Goal: Task Accomplishment & Management: Complete application form

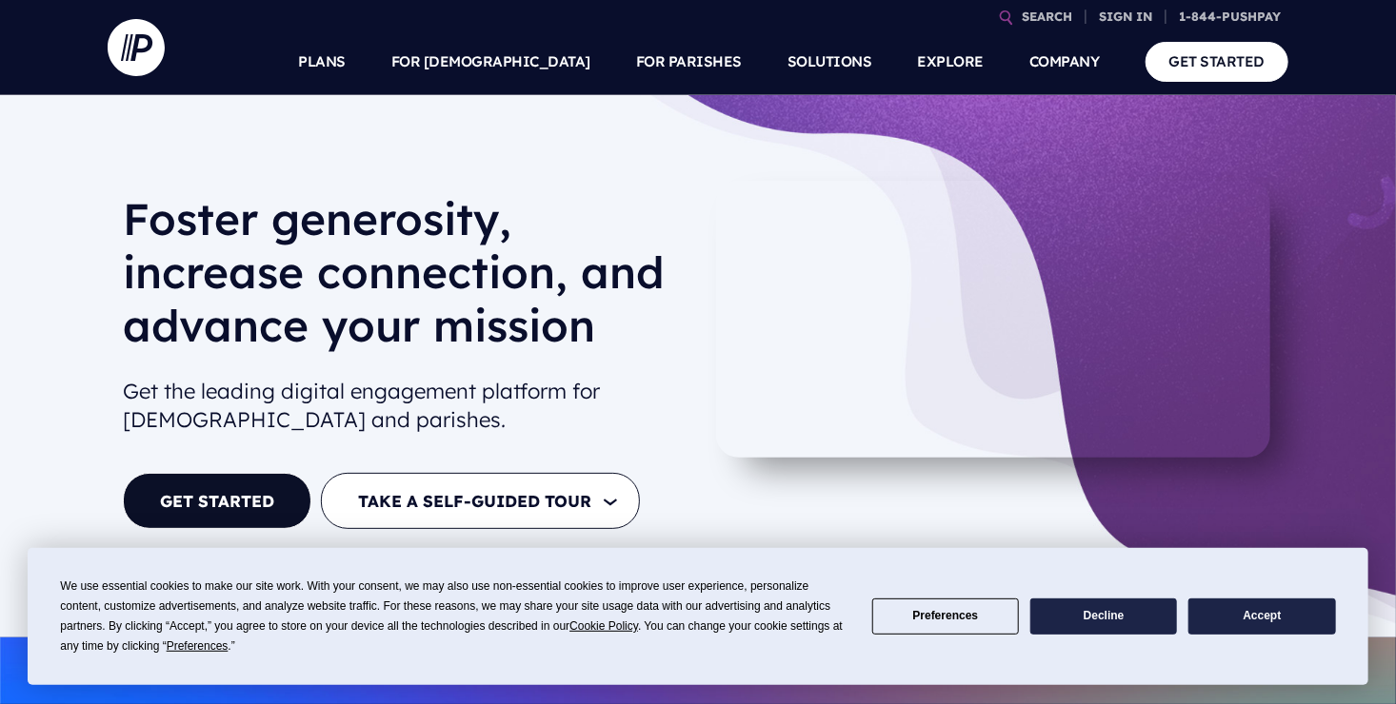
click at [1269, 609] on button "Accept" at bounding box center [1261, 617] width 147 height 37
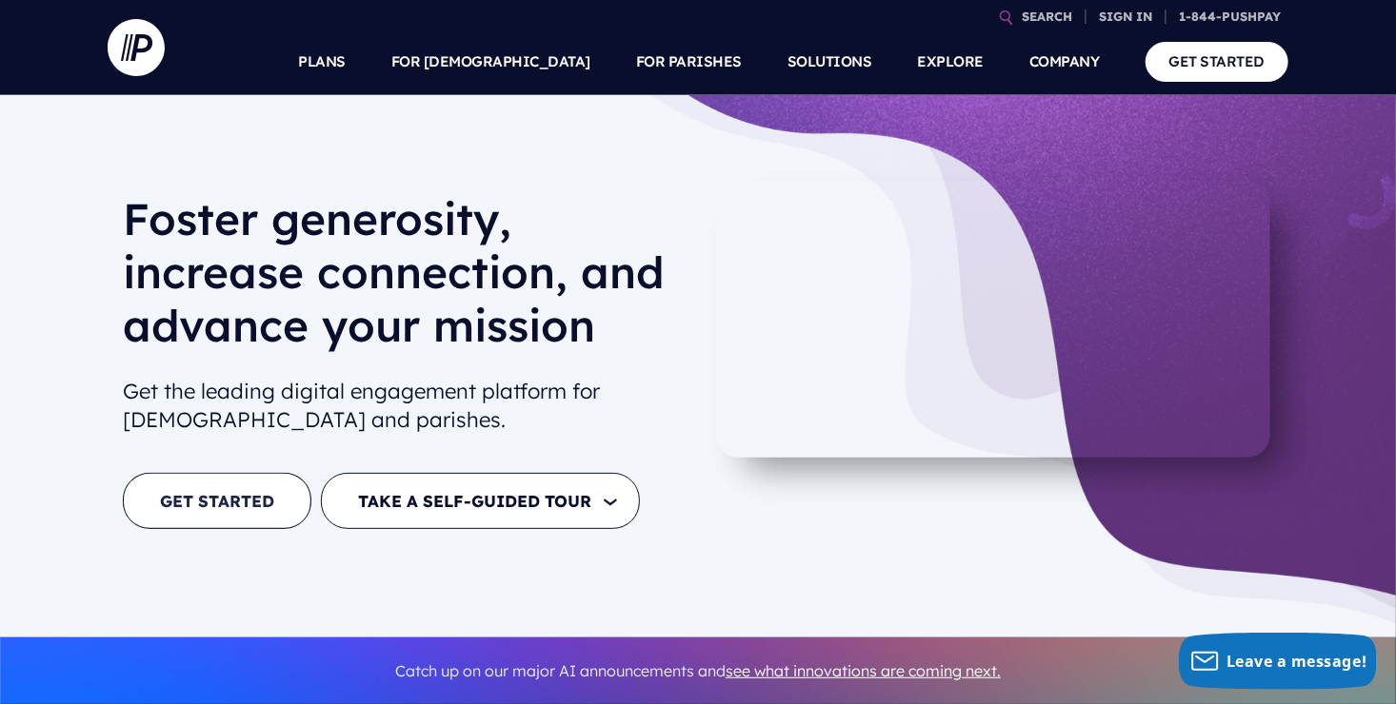
click at [222, 518] on link "GET STARTED" at bounding box center [217, 501] width 188 height 56
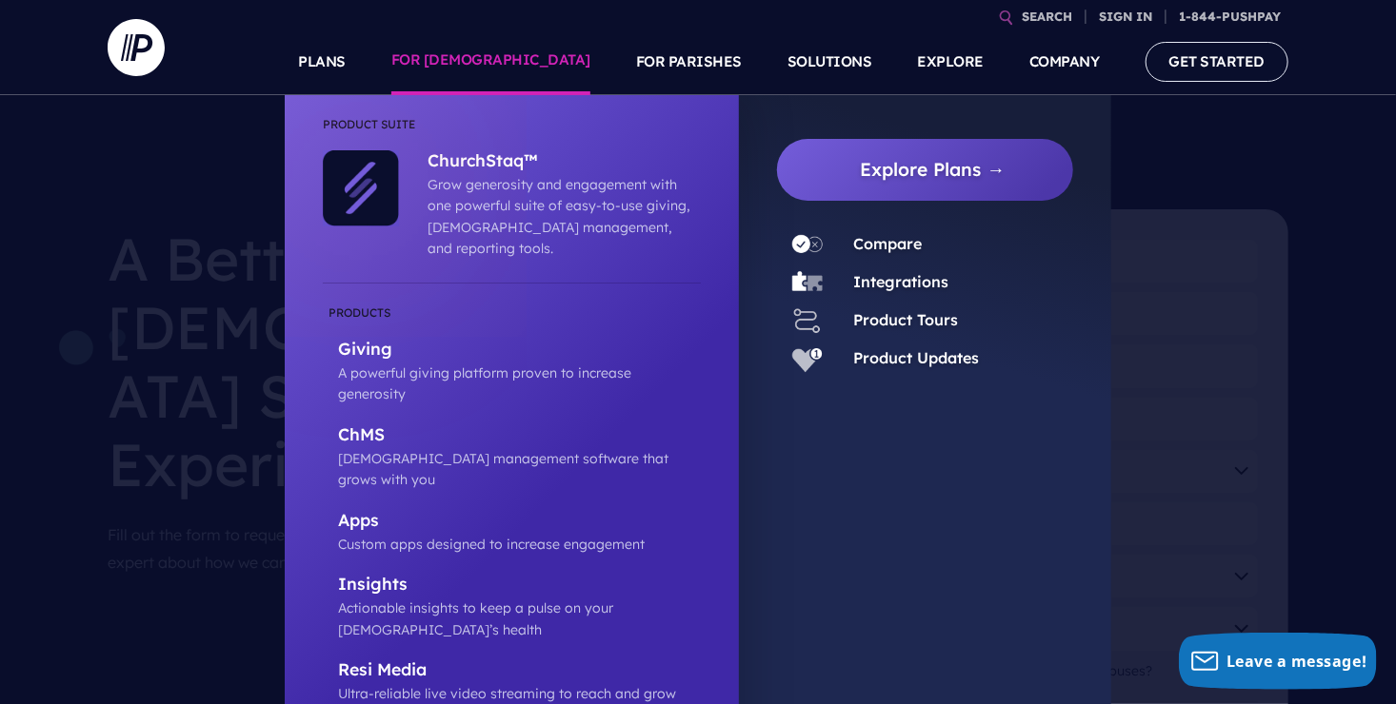
click at [506, 60] on link "FOR [DEMOGRAPHIC_DATA]" at bounding box center [490, 62] width 199 height 67
